Goal: Register for event/course

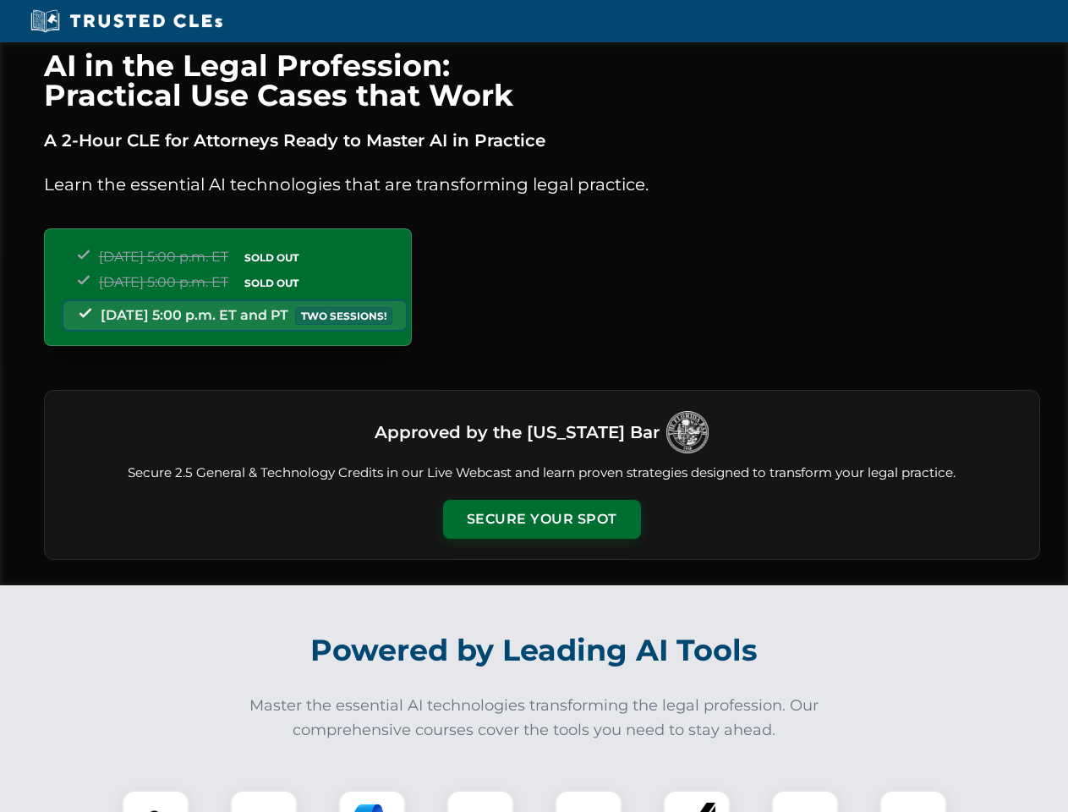
click at [541, 519] on button "Secure Your Spot" at bounding box center [542, 519] width 198 height 39
click at [156, 801] on img at bounding box center [155, 823] width 49 height 49
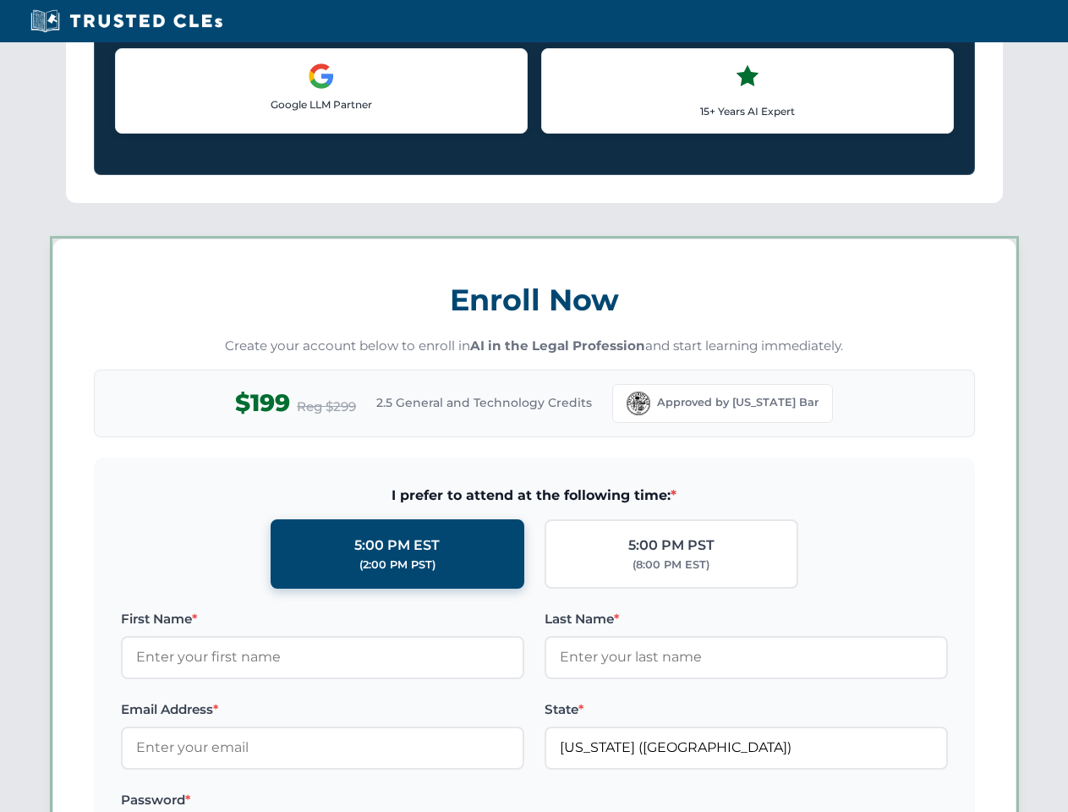
click at [372, 801] on label "Password *" at bounding box center [322, 800] width 403 height 20
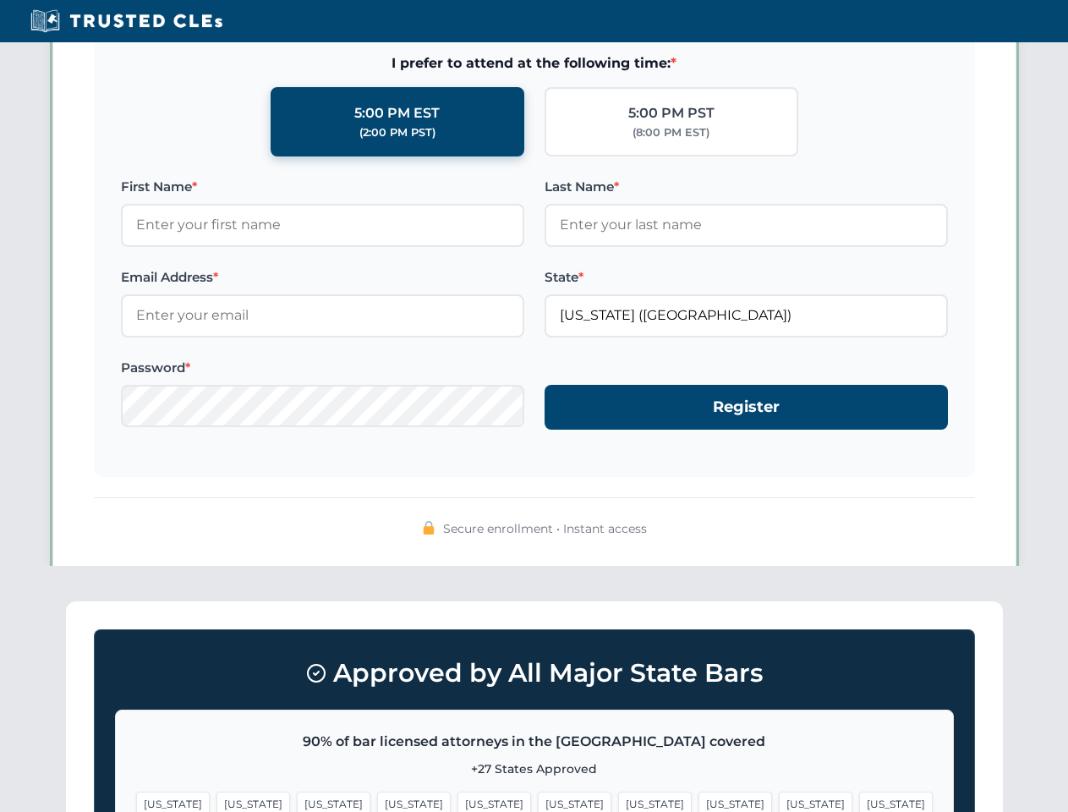
click at [779, 801] on span "[US_STATE]" at bounding box center [816, 803] width 74 height 25
